Goal: Task Accomplishment & Management: Use online tool/utility

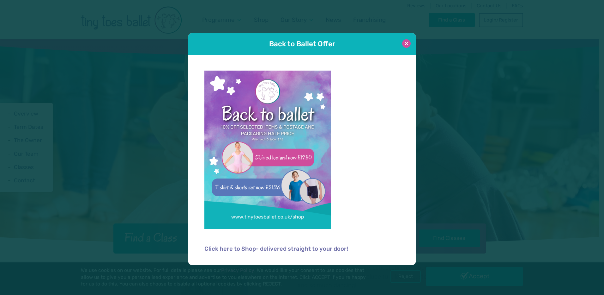
click at [406, 46] on button at bounding box center [406, 43] width 9 height 9
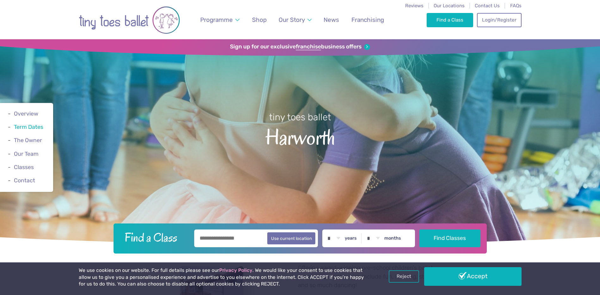
click at [30, 126] on link "Term Dates" at bounding box center [28, 127] width 29 height 6
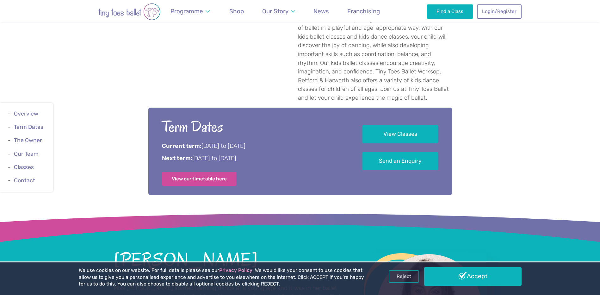
scroll to position [304, 0]
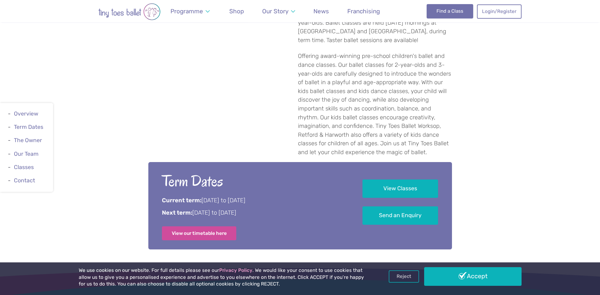
click at [448, 14] on link "Find a Class" at bounding box center [449, 11] width 46 height 14
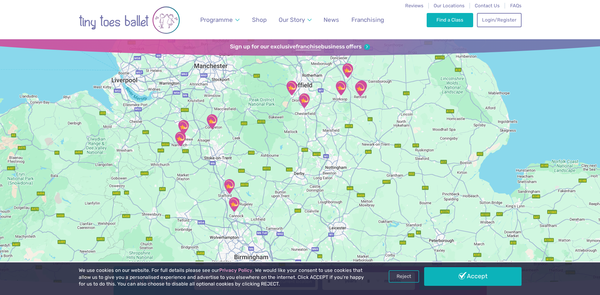
drag, startPoint x: 380, startPoint y: 117, endPoint x: 382, endPoint y: 162, distance: 44.6
click at [382, 162] on div at bounding box center [300, 162] width 600 height 247
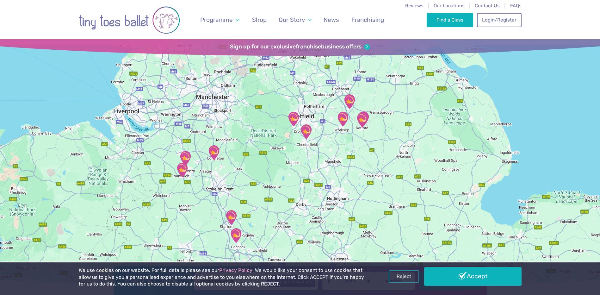
drag, startPoint x: 382, startPoint y: 161, endPoint x: 383, endPoint y: 199, distance: 38.3
click at [383, 199] on div at bounding box center [300, 162] width 600 height 247
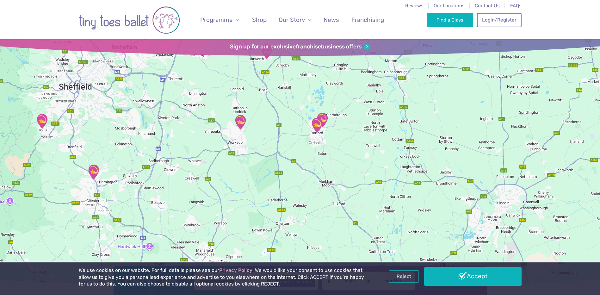
drag, startPoint x: 351, startPoint y: 126, endPoint x: 354, endPoint y: 261, distance: 135.4
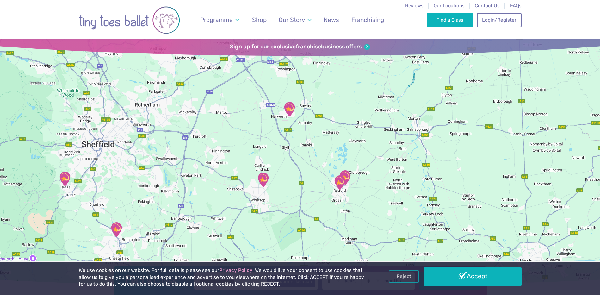
drag, startPoint x: 385, startPoint y: 151, endPoint x: 406, endPoint y: 200, distance: 53.8
click at [406, 200] on div at bounding box center [300, 162] width 600 height 247
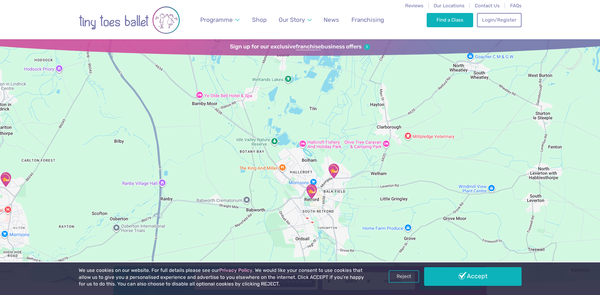
drag, startPoint x: 278, startPoint y: 169, endPoint x: 472, endPoint y: 203, distance: 197.0
click at [472, 203] on div at bounding box center [300, 162] width 600 height 247
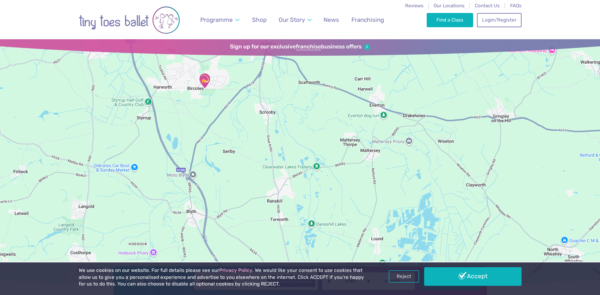
drag, startPoint x: 317, startPoint y: 114, endPoint x: 358, endPoint y: 270, distance: 160.8
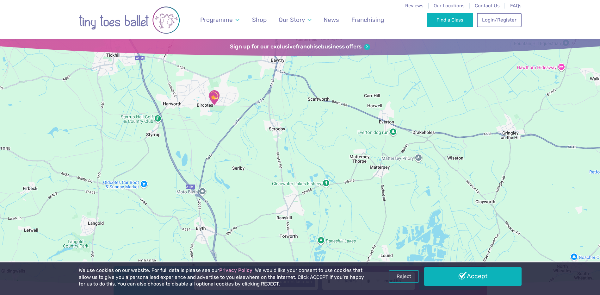
drag, startPoint x: 251, startPoint y: 127, endPoint x: 243, endPoint y: 122, distance: 9.9
click at [279, 186] on div at bounding box center [300, 162] width 600 height 247
click at [215, 97] on img "Harworth and Bircotes Town Hall" at bounding box center [215, 97] width 16 height 16
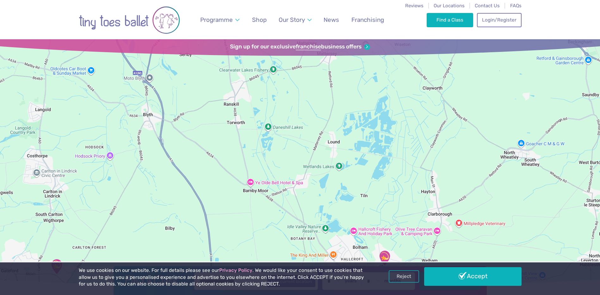
drag, startPoint x: 341, startPoint y: 225, endPoint x: 286, endPoint y: 81, distance: 154.2
click at [286, 82] on div "[PERSON_NAME] [PERSON_NAME] and [GEOGRAPHIC_DATA] Classes take place Sep-Dec [D…" at bounding box center [300, 162] width 600 height 247
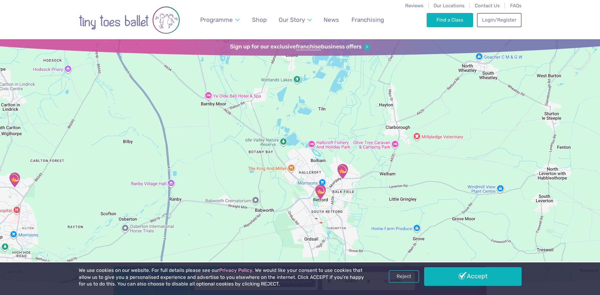
drag, startPoint x: 345, startPoint y: 207, endPoint x: 307, endPoint y: 124, distance: 91.9
click at [307, 124] on div "[PERSON_NAME] [PERSON_NAME] and [GEOGRAPHIC_DATA] Classes take place Sep-Dec [D…" at bounding box center [300, 162] width 600 height 247
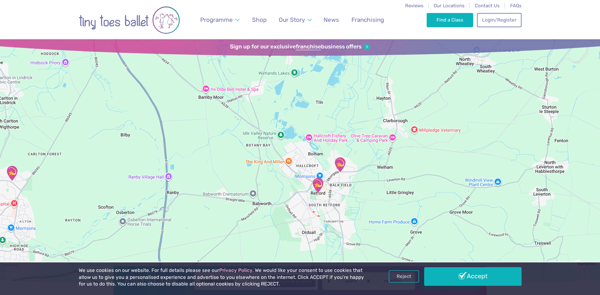
click at [317, 185] on img "Westhill Community Centre" at bounding box center [318, 185] width 16 height 16
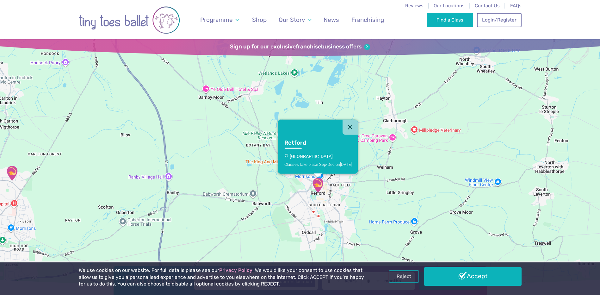
click at [385, 176] on div "[GEOGRAPHIC_DATA] Classes take place Sep-Dec [DATE]" at bounding box center [300, 162] width 600 height 247
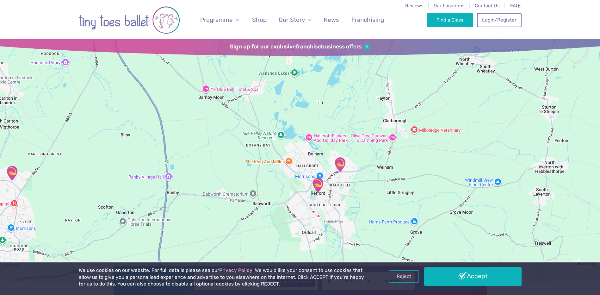
click at [340, 168] on img "St Saviours Retford" at bounding box center [340, 164] width 16 height 16
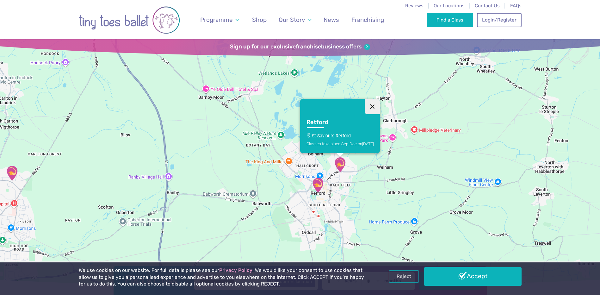
click at [380, 107] on button "Close" at bounding box center [372, 106] width 15 height 15
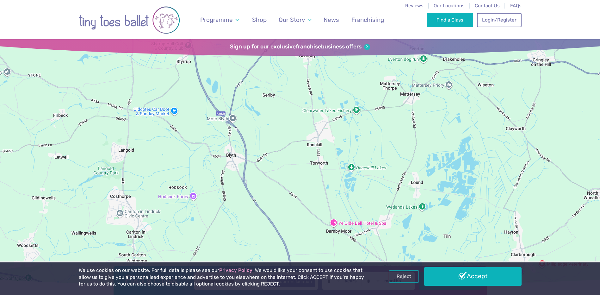
drag, startPoint x: 293, startPoint y: 104, endPoint x: 429, endPoint y: 246, distance: 196.3
click at [429, 246] on div at bounding box center [300, 162] width 600 height 247
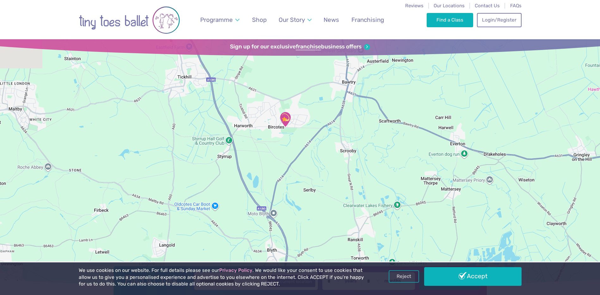
drag, startPoint x: 289, startPoint y: 107, endPoint x: 308, endPoint y: 205, distance: 99.9
click at [308, 205] on div at bounding box center [300, 162] width 600 height 247
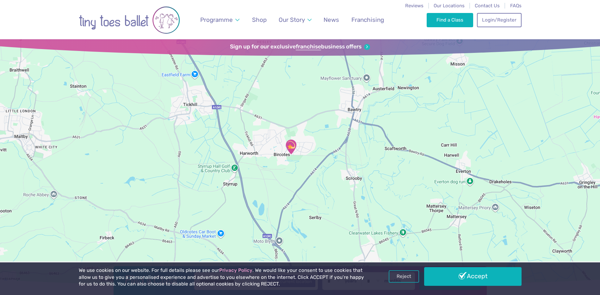
click at [290, 148] on img "Harworth and Bircotes Town Hall" at bounding box center [291, 147] width 16 height 16
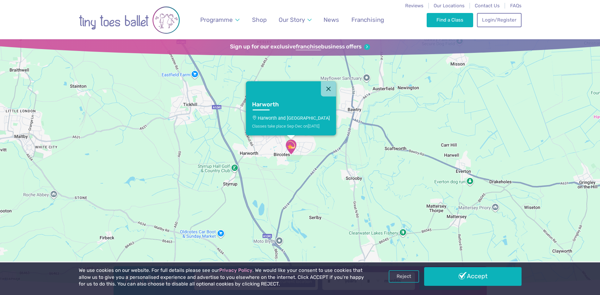
click at [264, 104] on h3 "Harworth" at bounding box center [285, 104] width 66 height 7
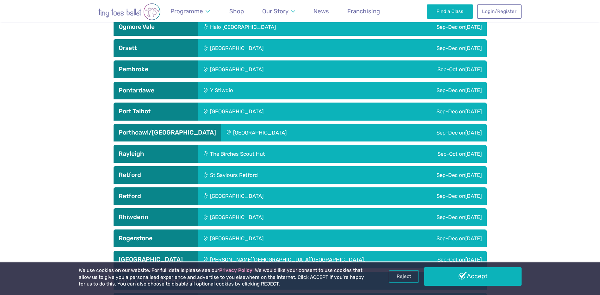
scroll to position [1751, 0]
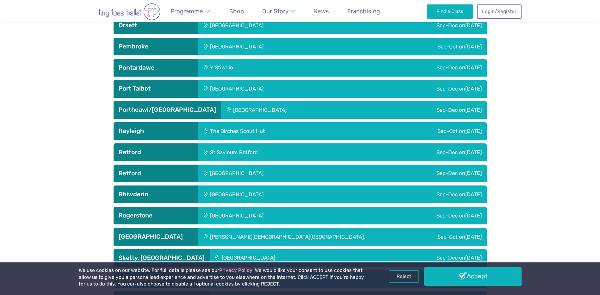
click at [448, 177] on div "Sep-Dec [DATE]" at bounding box center [423, 173] width 127 height 18
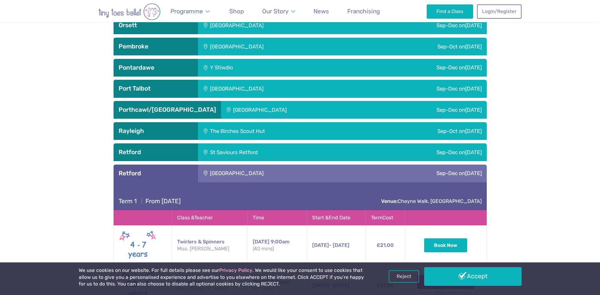
click at [469, 152] on span "[DATE]" at bounding box center [473, 152] width 16 height 6
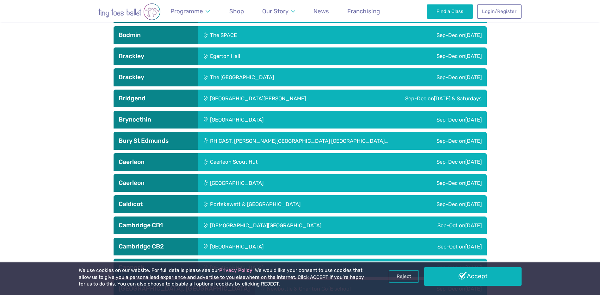
scroll to position [360, 0]
